Goal: Information Seeking & Learning: Learn about a topic

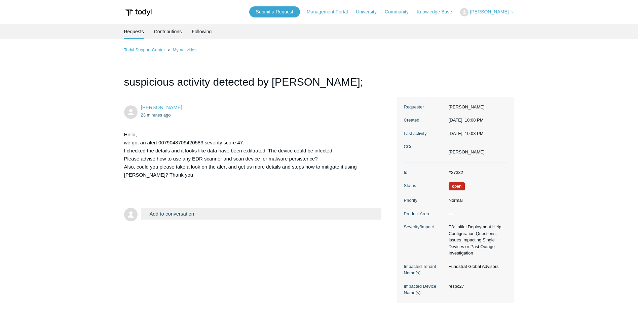
scroll to position [38, 0]
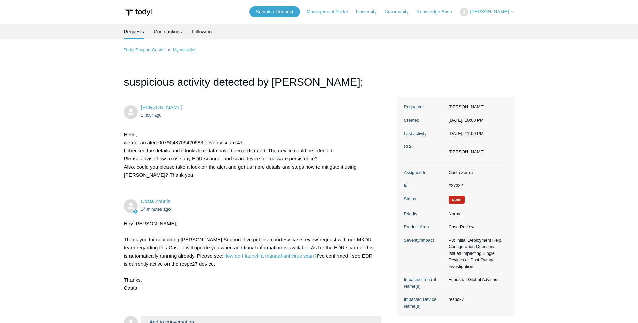
scroll to position [38, 0]
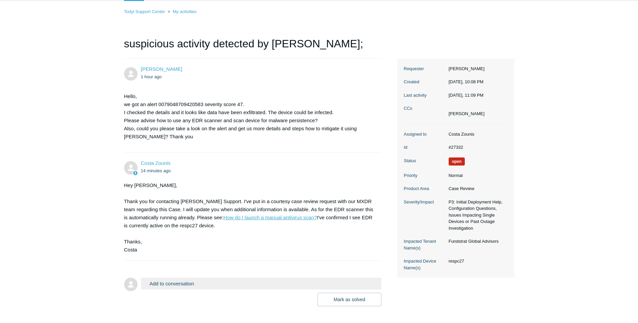
click at [261, 217] on link "How do I launch a manual antivirus scan?" at bounding box center [269, 218] width 93 height 6
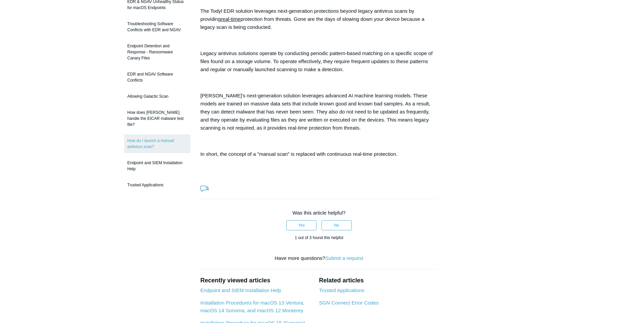
click at [206, 187] on icon at bounding box center [203, 189] width 6 height 6
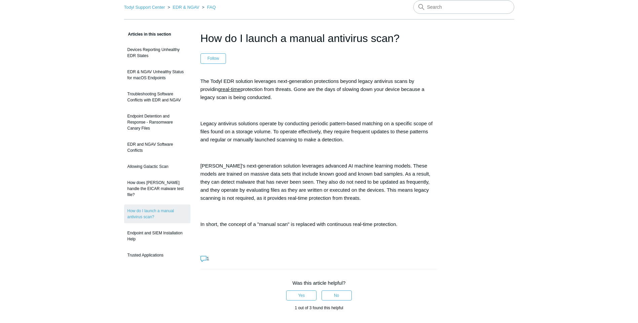
scroll to position [30, 0]
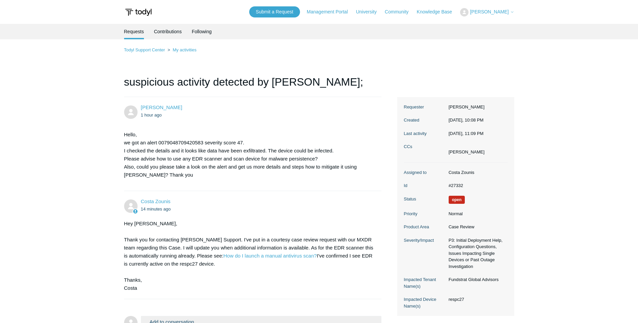
scroll to position [38, 0]
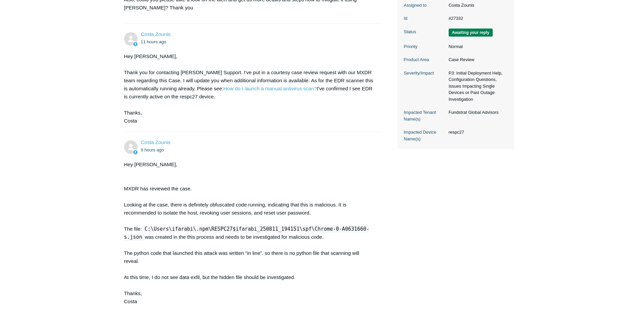
scroll to position [168, 0]
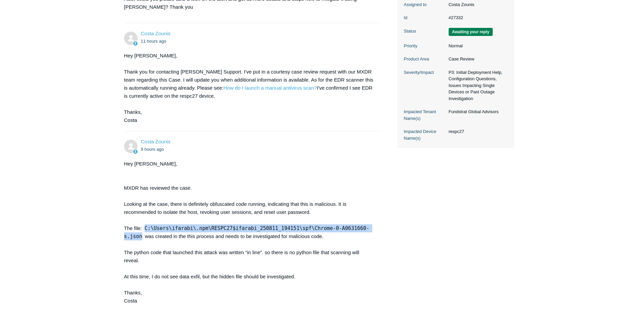
drag, startPoint x: 373, startPoint y: 228, endPoint x: 144, endPoint y: 232, distance: 228.9
click at [144, 232] on div "Hey Andrey, MXDR has reviewed the case. Looking at the case, there is definitel…" at bounding box center [249, 248] width 251 height 177
copy code "C:\Users\ifarabi\.npm\RESPC27$ifarabi_250811_194151\spf\Chrome-0-A0631660-s.json"
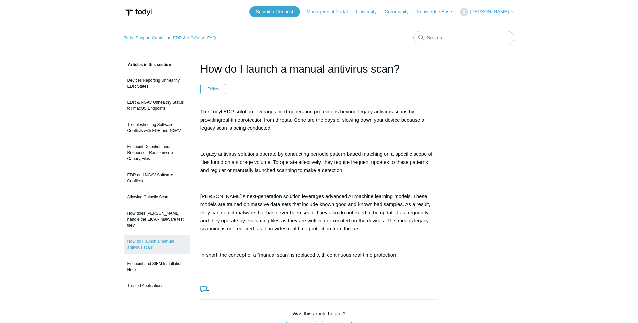
scroll to position [30, 0]
